Goal: Check status: Check status

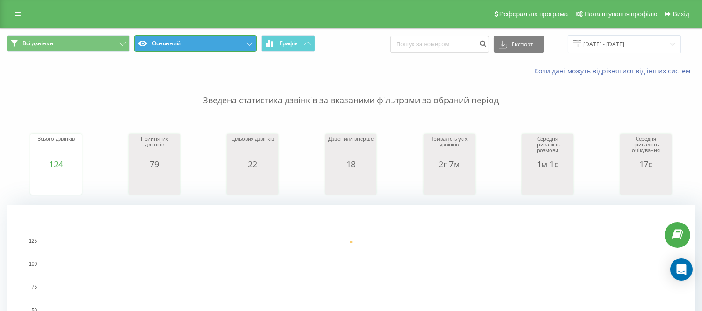
drag, startPoint x: 160, startPoint y: 47, endPoint x: 161, endPoint y: 52, distance: 5.2
click at [160, 47] on button "Основний" at bounding box center [195, 43] width 123 height 17
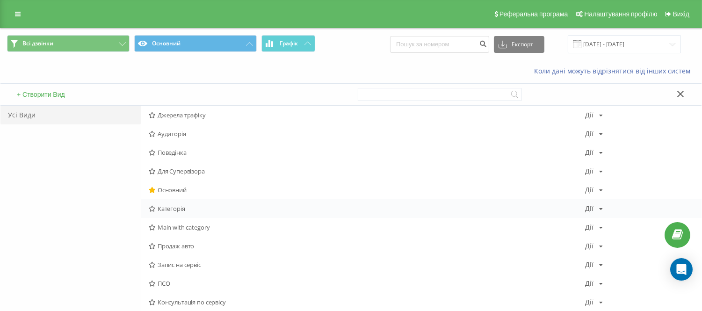
click at [177, 210] on span "Категорія" at bounding box center [367, 208] width 436 height 7
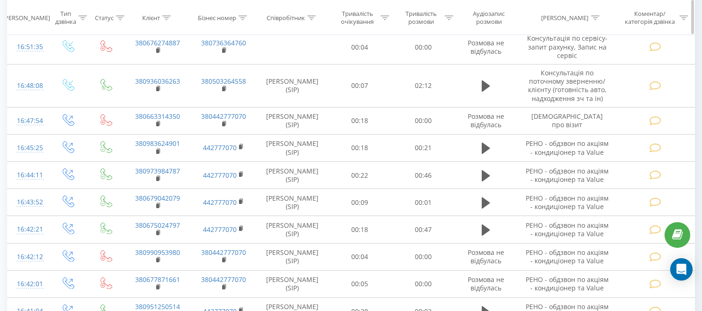
scroll to position [520, 0]
